Goal: Task Accomplishment & Management: Complete application form

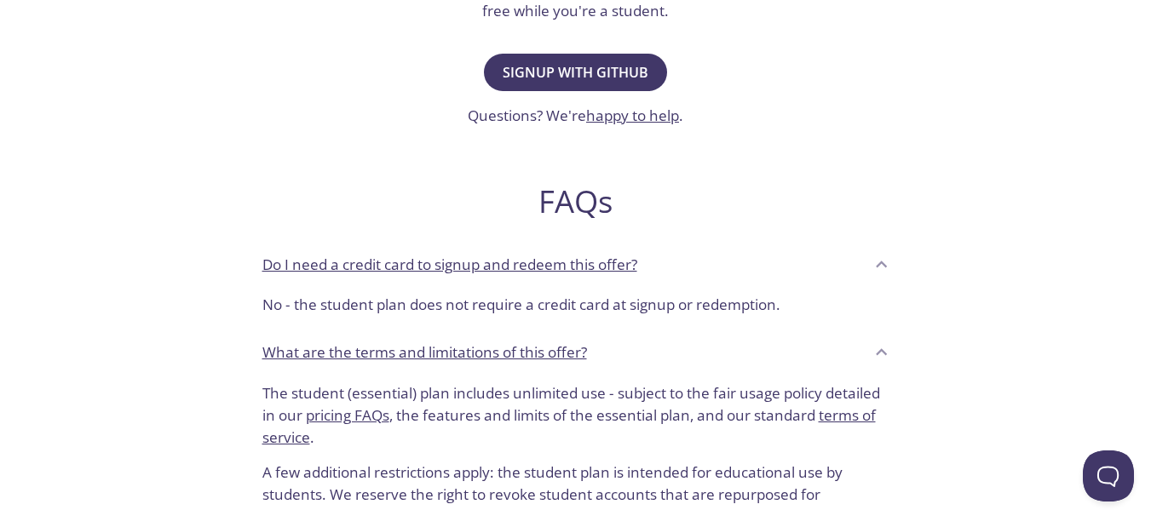
scroll to position [123, 0]
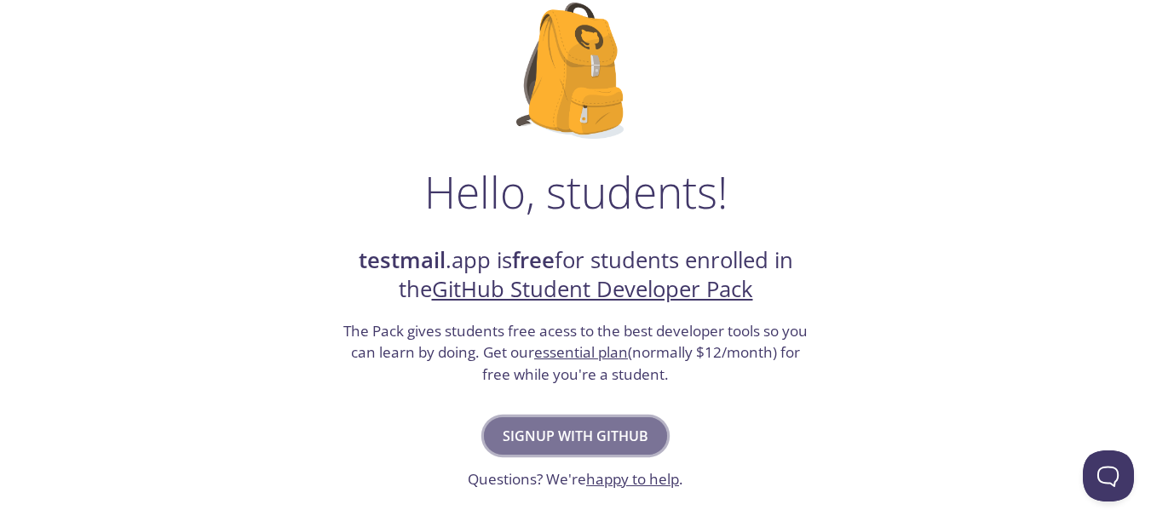
click at [578, 434] on span "Signup with GitHub" at bounding box center [575, 436] width 146 height 24
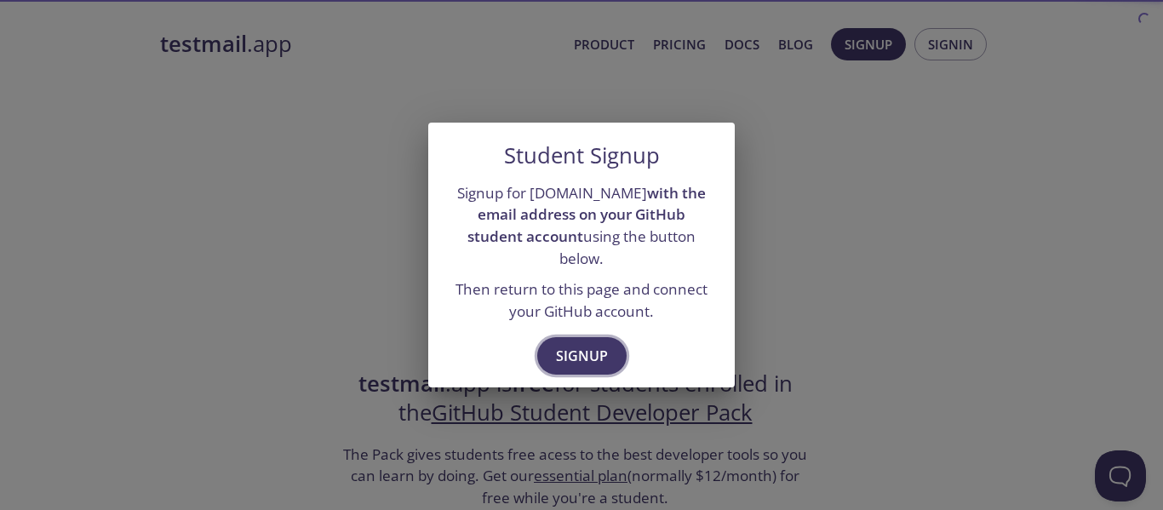
click at [590, 344] on span "Signup" at bounding box center [582, 356] width 52 height 24
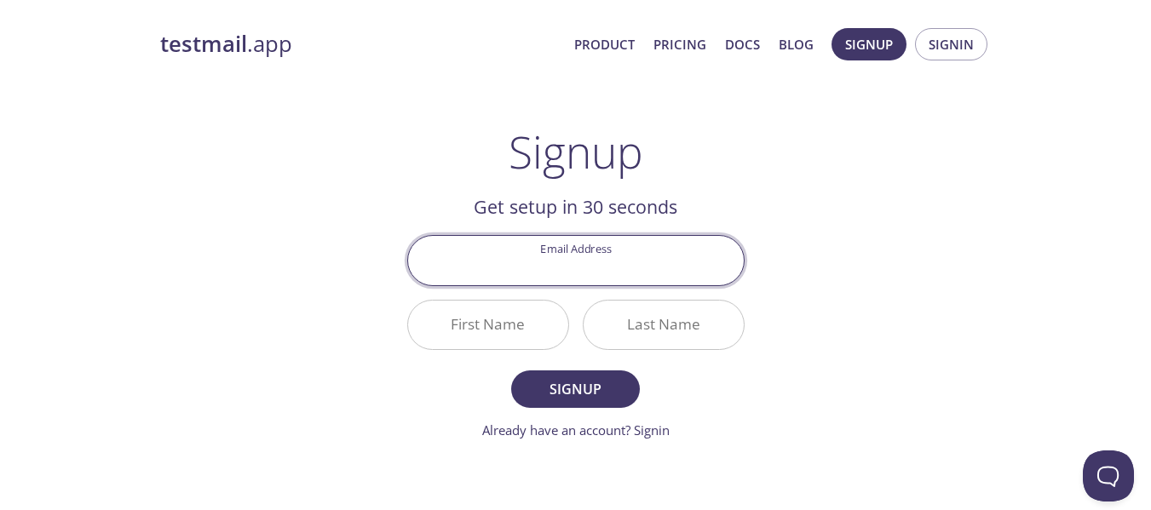
click at [562, 273] on input "Email Address" at bounding box center [576, 260] width 336 height 49
type input "[EMAIL_ADDRESS][DOMAIN_NAME]"
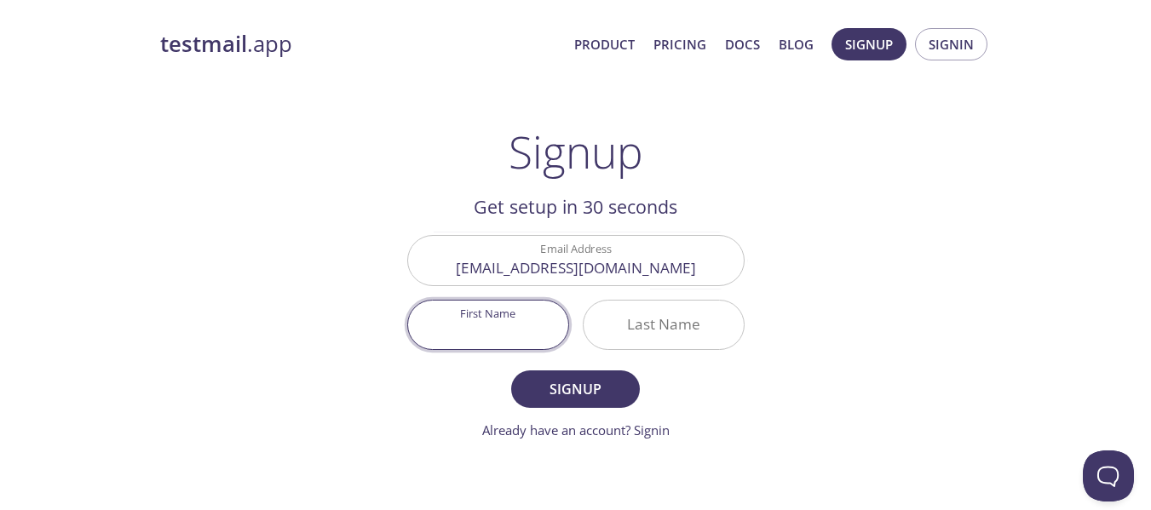
click at [478, 319] on input "First Name" at bounding box center [488, 325] width 160 height 49
type input "Taiwo"
click at [668, 341] on input "Last Name" at bounding box center [663, 325] width 160 height 49
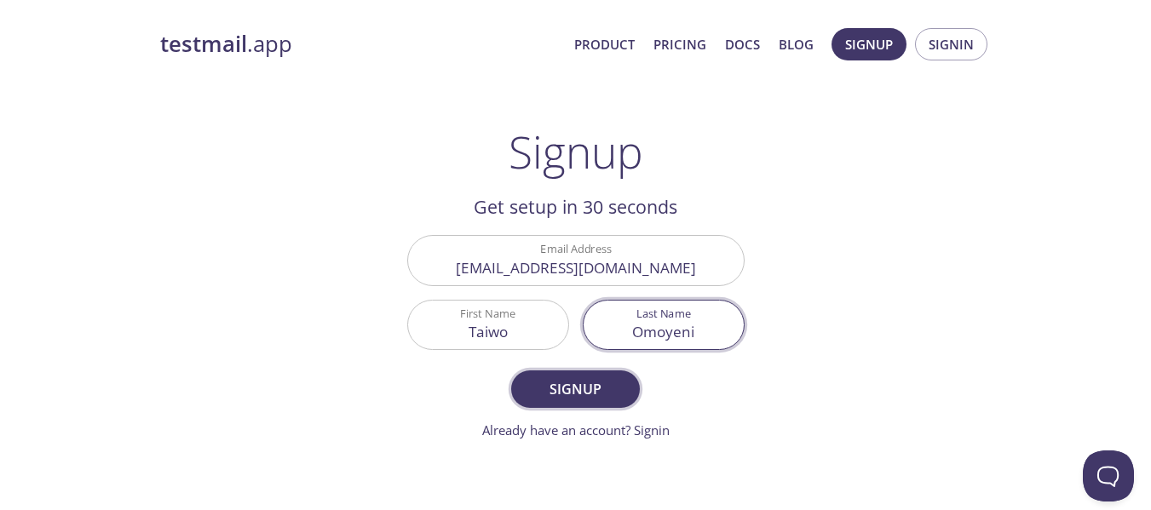
type input "Omoyeni"
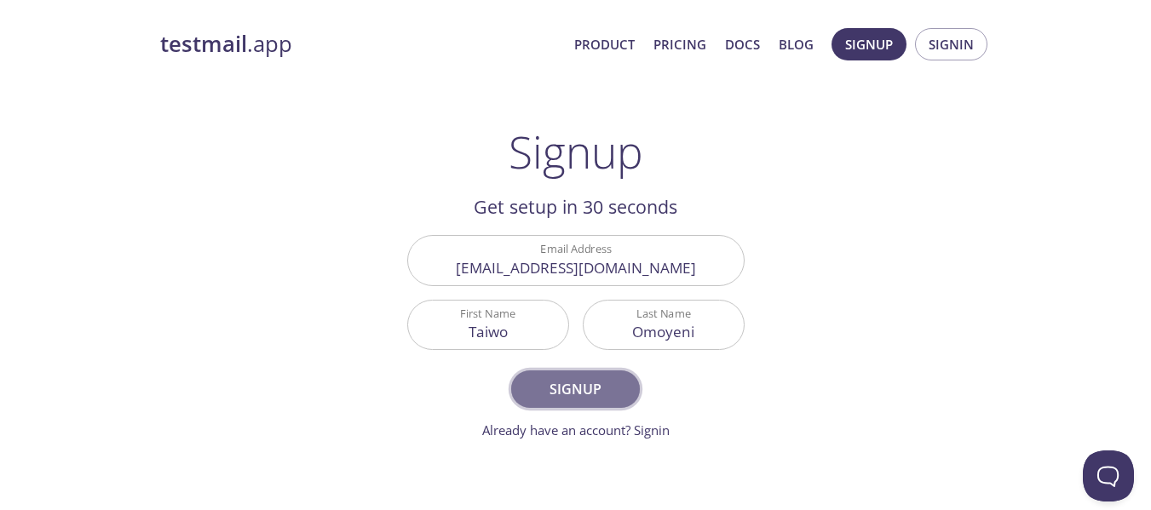
click at [565, 395] on span "Signup" at bounding box center [575, 389] width 90 height 24
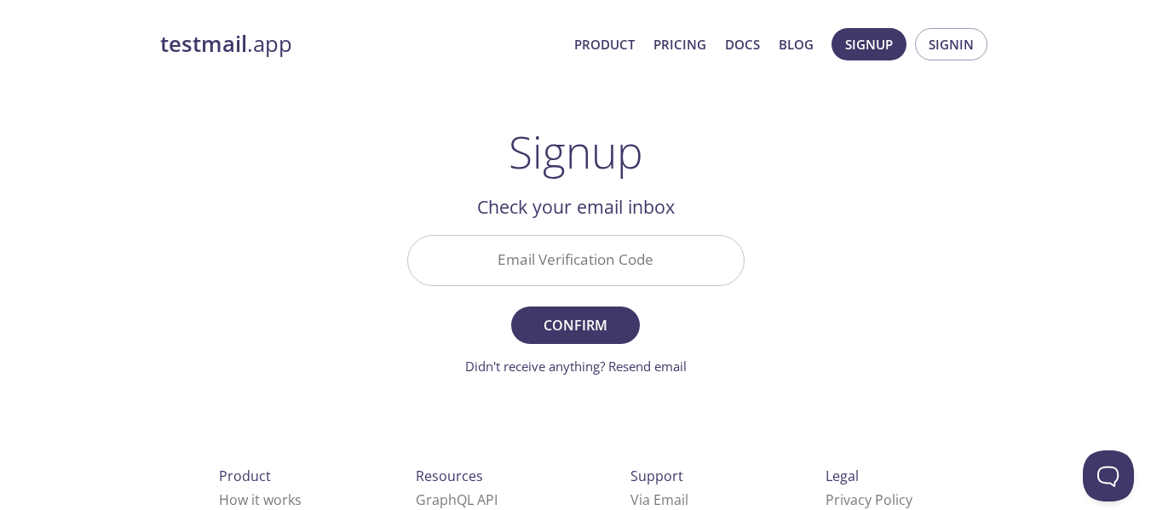
click at [567, 267] on input "Email Verification Code" at bounding box center [576, 260] width 336 height 49
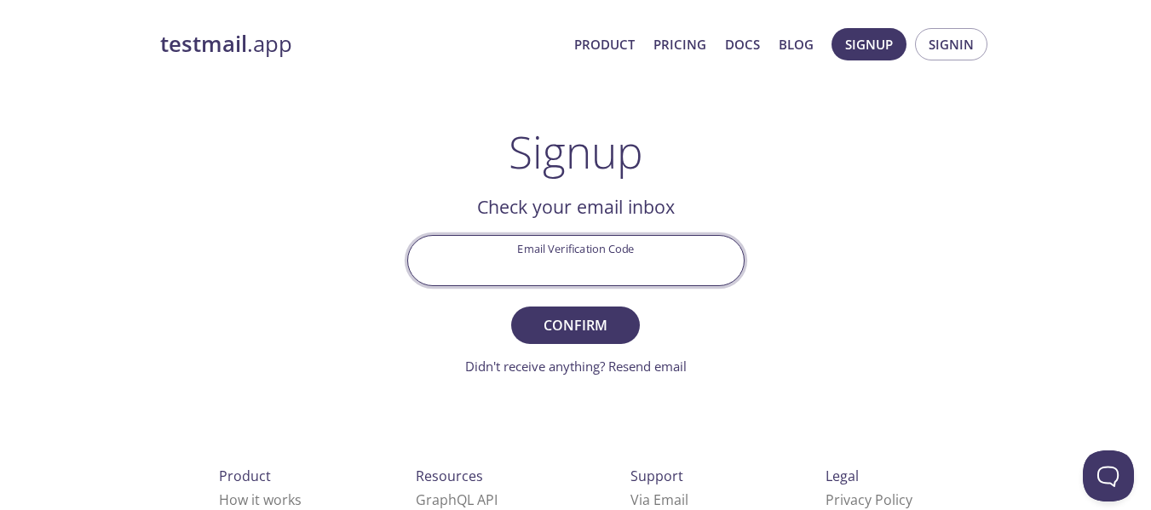
paste input "M5G7Z41"
type input "M5G7Z41"
click at [570, 324] on span "Confirm" at bounding box center [575, 325] width 90 height 24
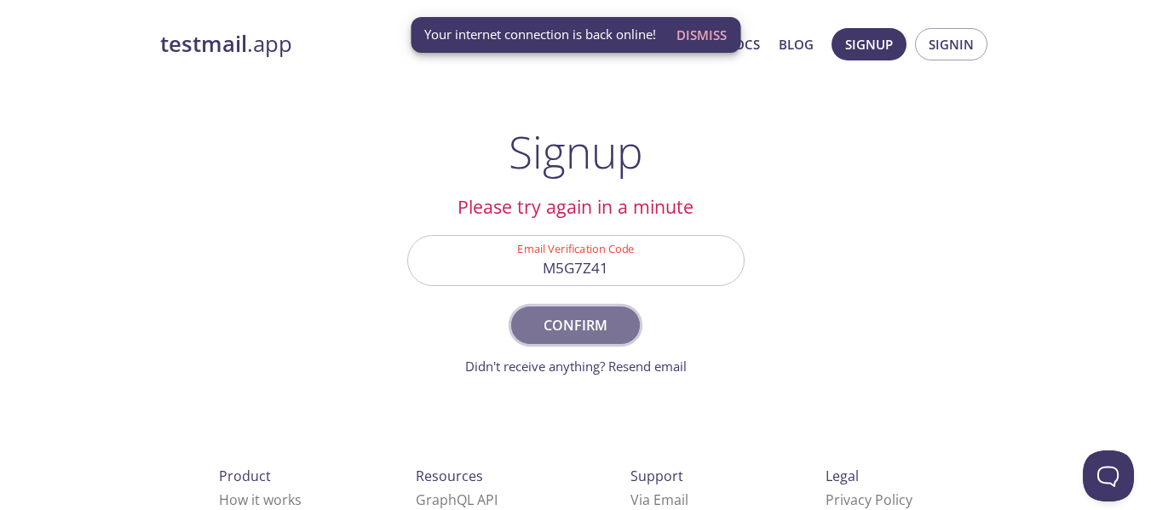
click at [577, 320] on span "Confirm" at bounding box center [575, 325] width 90 height 24
